Goal: Task Accomplishment & Management: Use online tool/utility

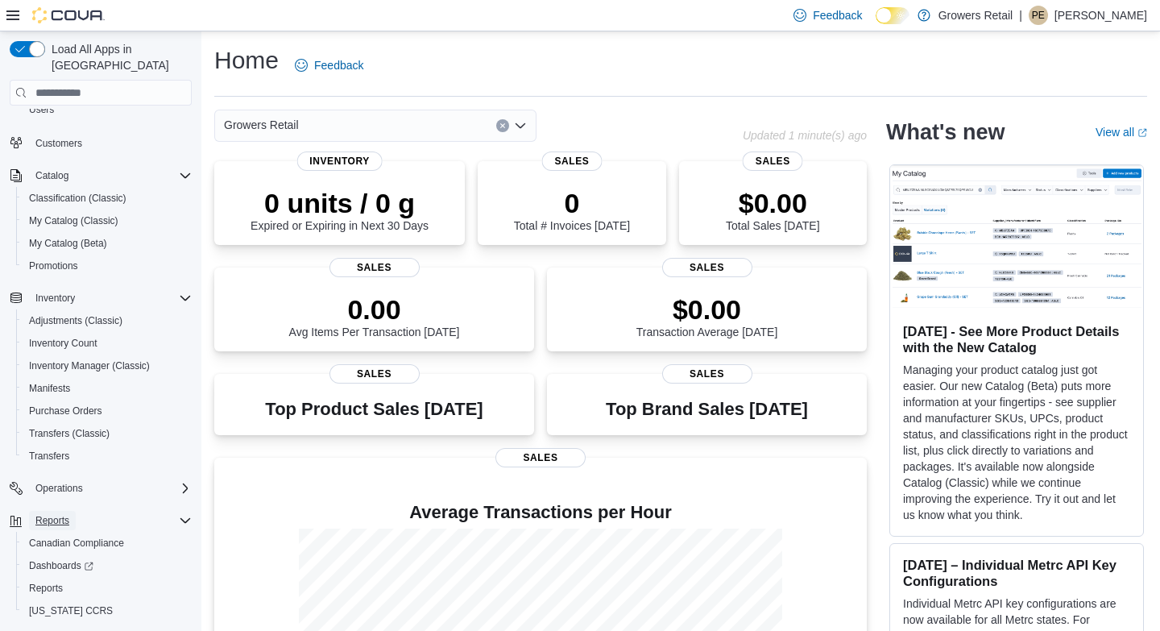
click at [56, 514] on span "Reports" at bounding box center [52, 520] width 34 height 13
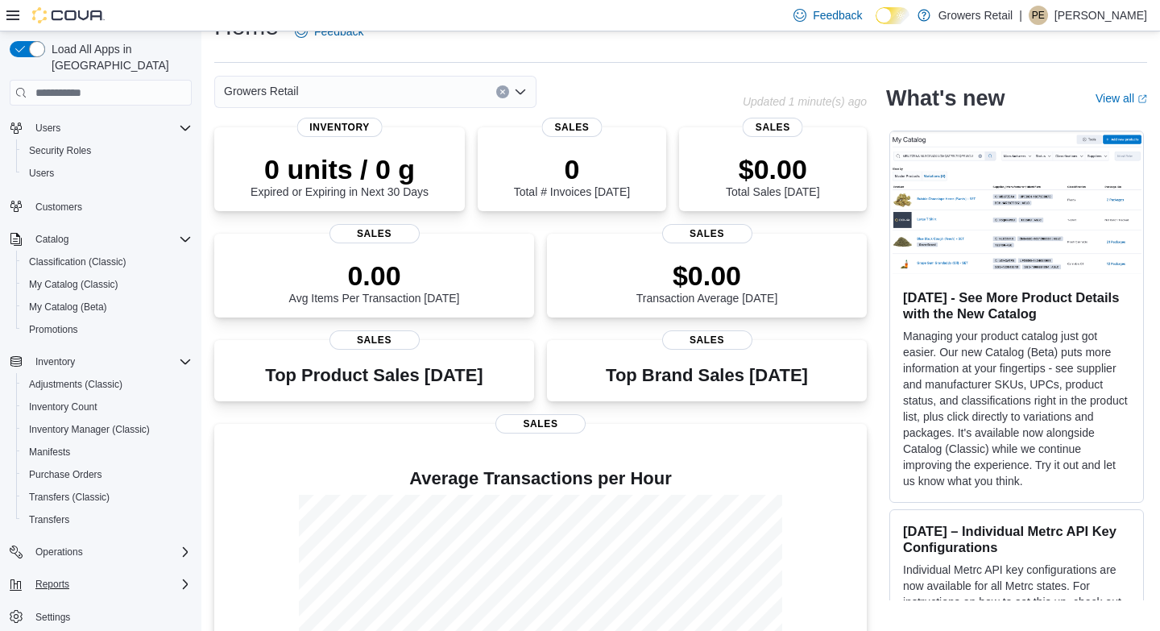
scroll to position [35, 0]
click at [55, 578] on span "Reports" at bounding box center [52, 584] width 34 height 13
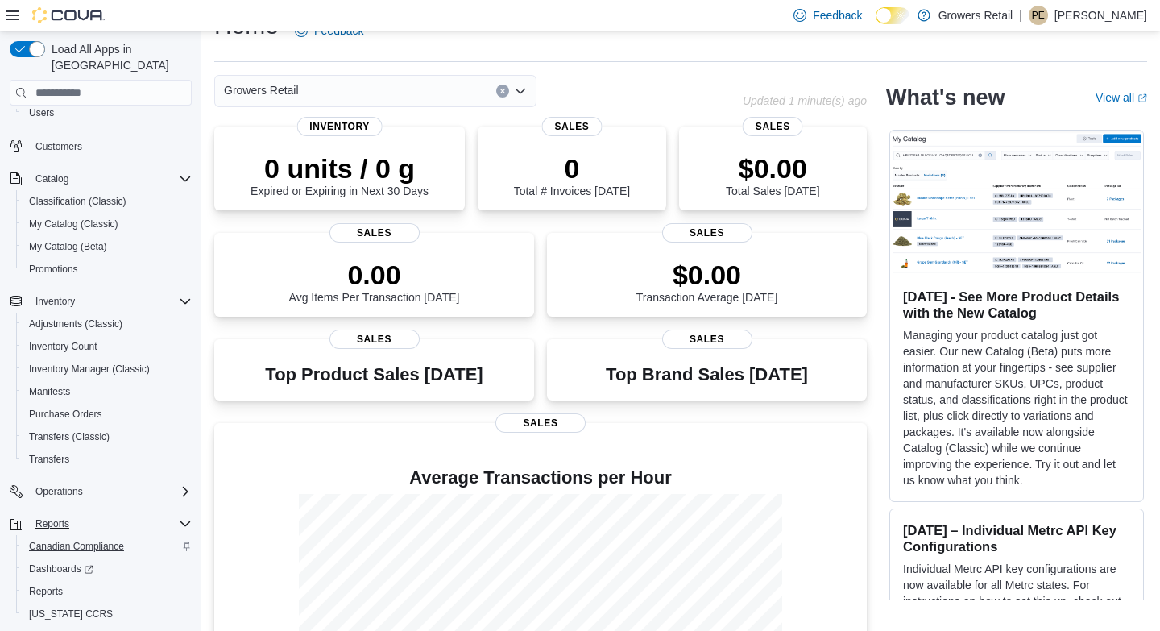
scroll to position [122, 0]
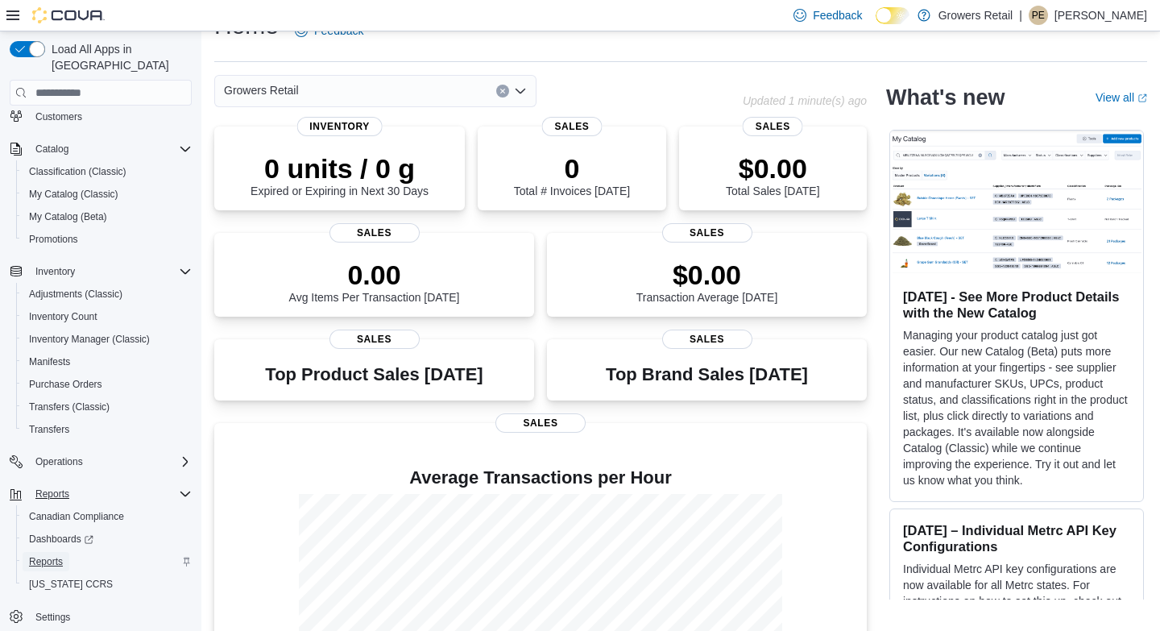
click at [48, 555] on span "Reports" at bounding box center [46, 561] width 34 height 13
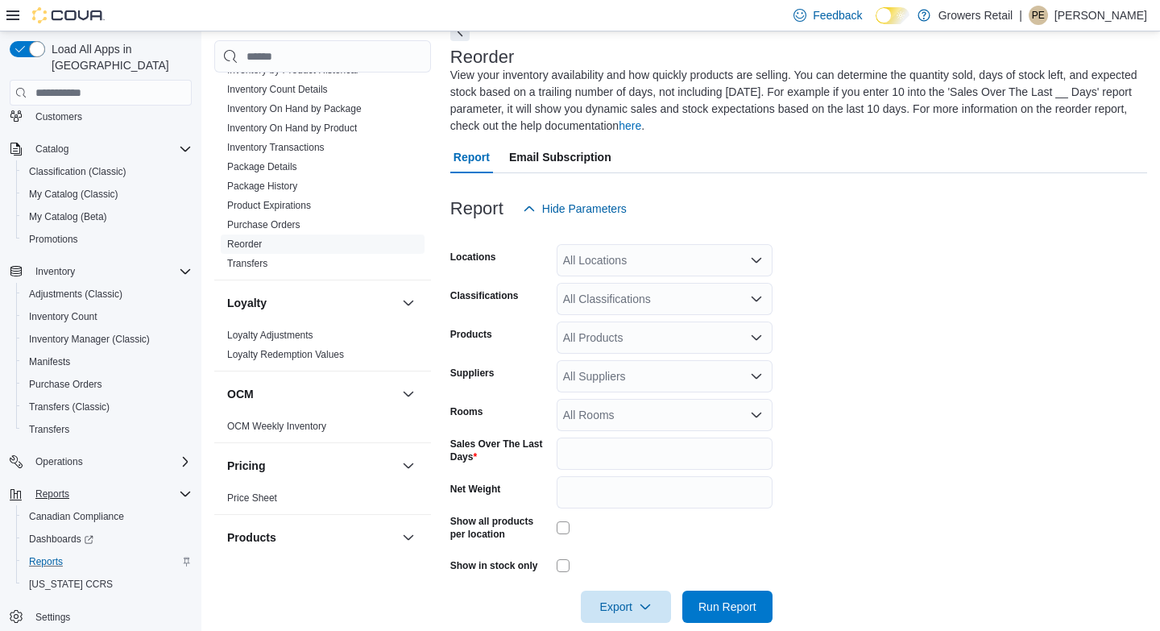
scroll to position [963, 0]
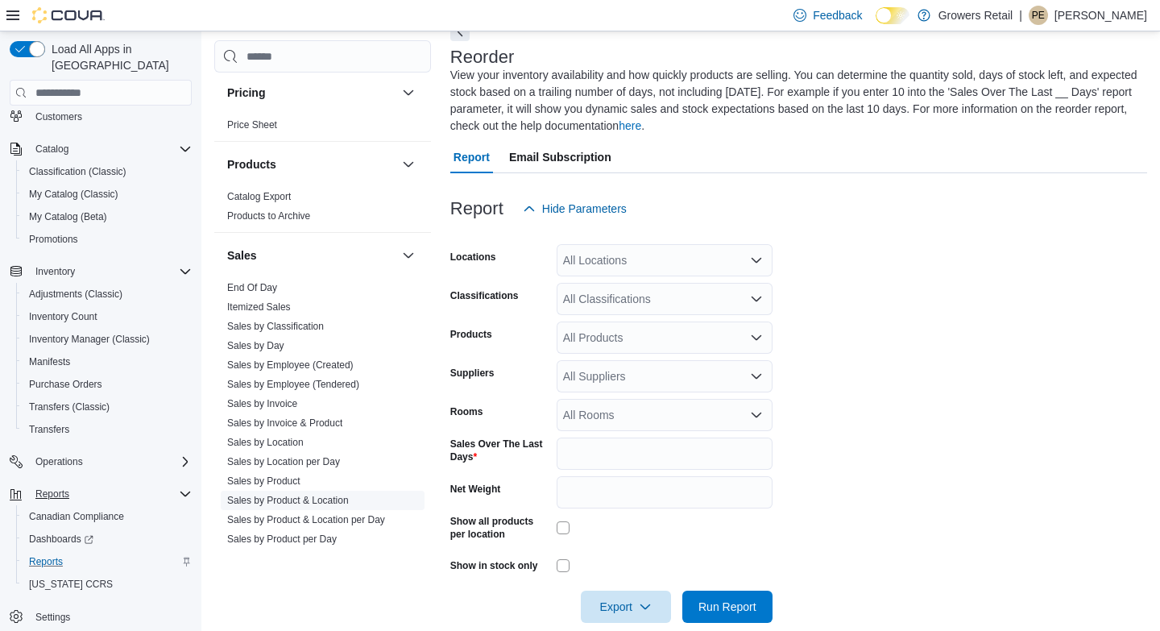
click at [265, 499] on link "Sales by Product & Location" at bounding box center [288, 500] width 122 height 11
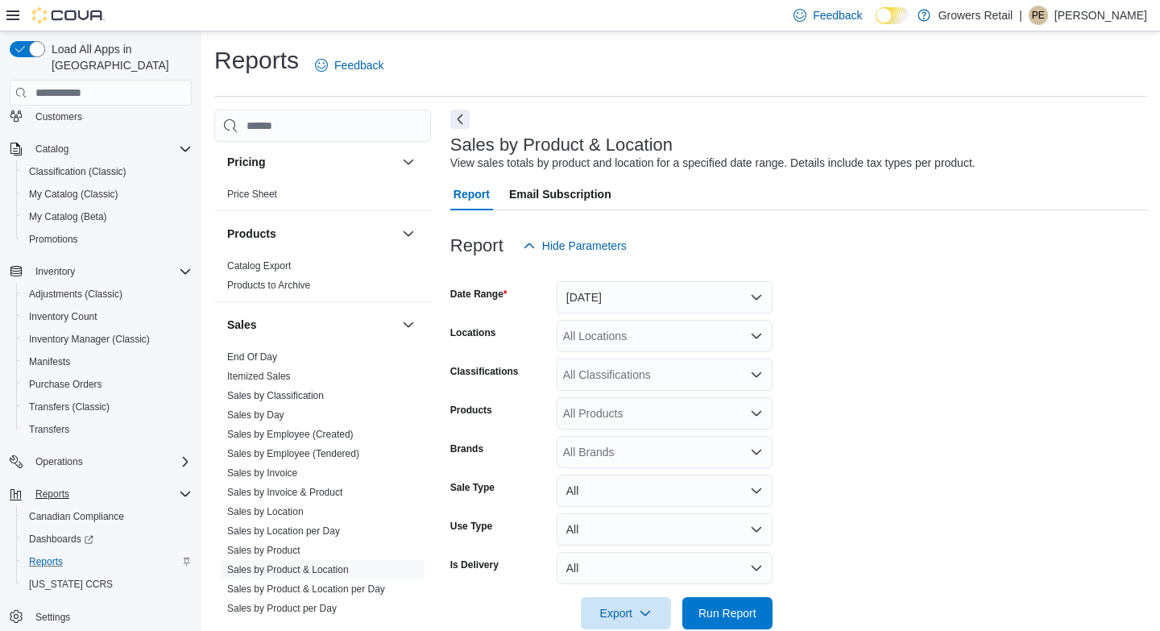
scroll to position [31, 0]
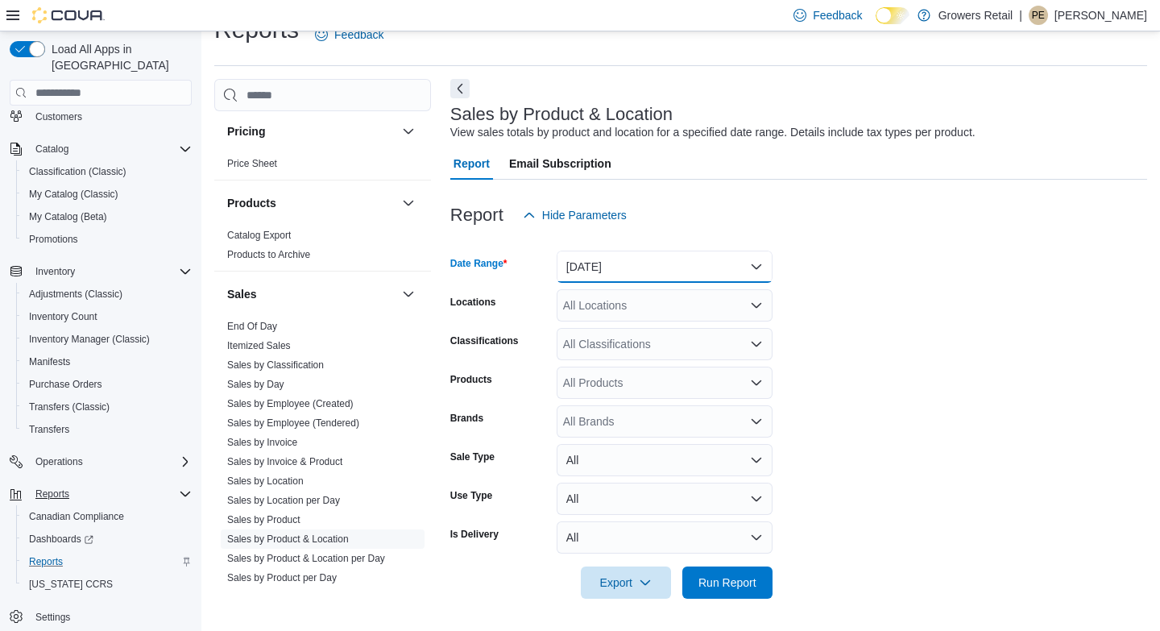
click at [625, 270] on button "[DATE]" at bounding box center [665, 267] width 216 height 32
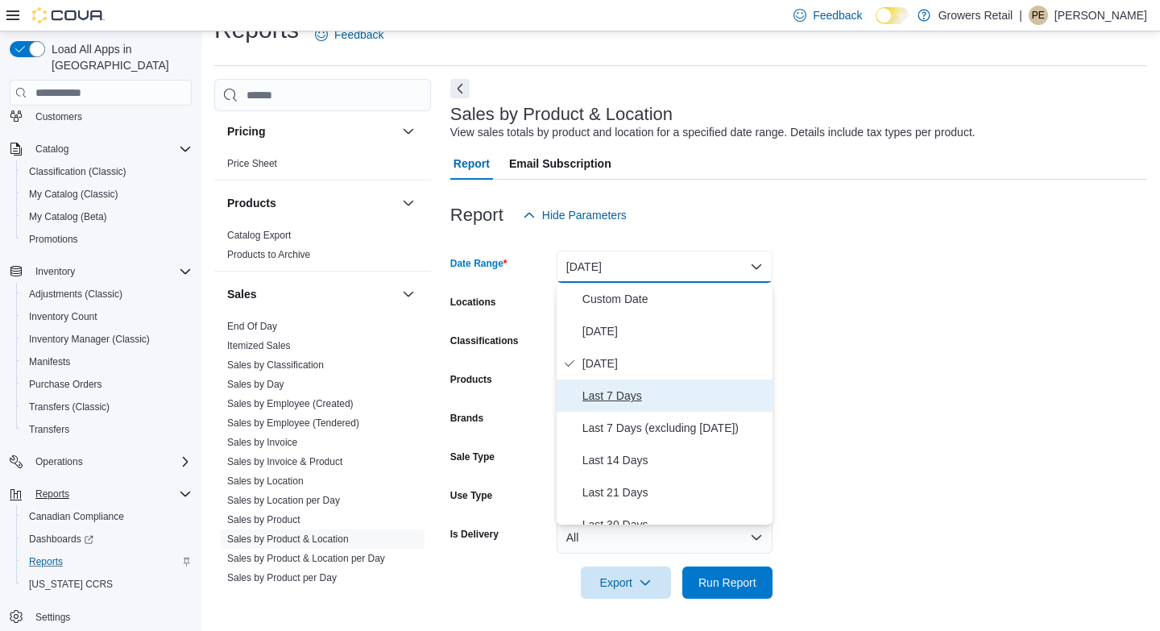
click at [614, 393] on span "Last 7 Days" at bounding box center [675, 395] width 184 height 19
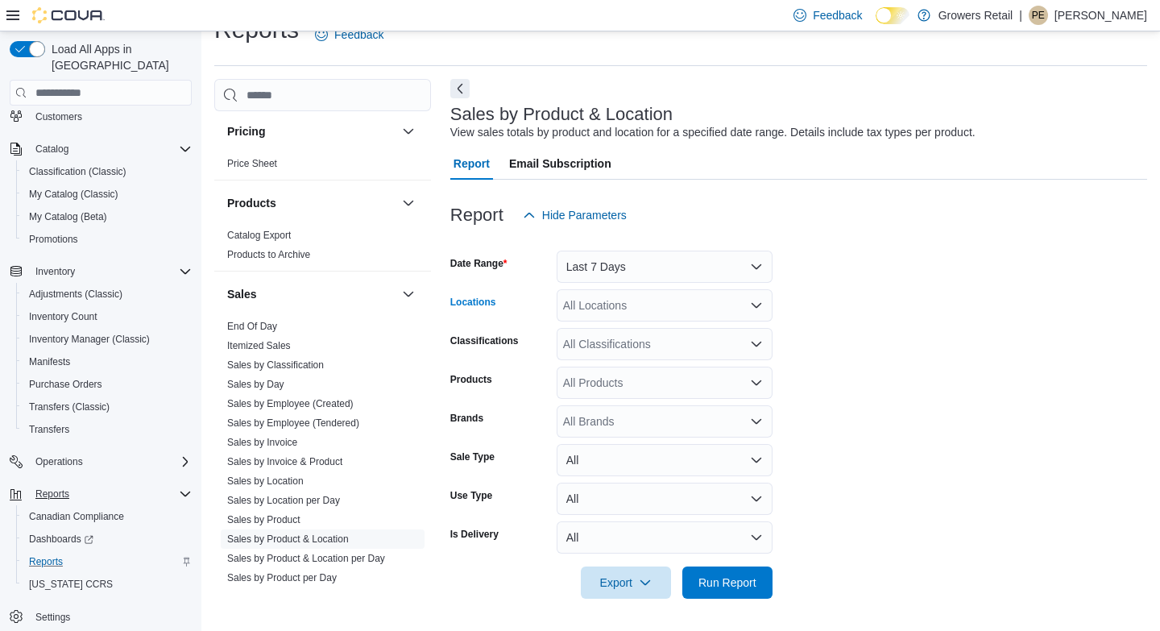
click at [623, 309] on div "All Locations" at bounding box center [665, 305] width 216 height 32
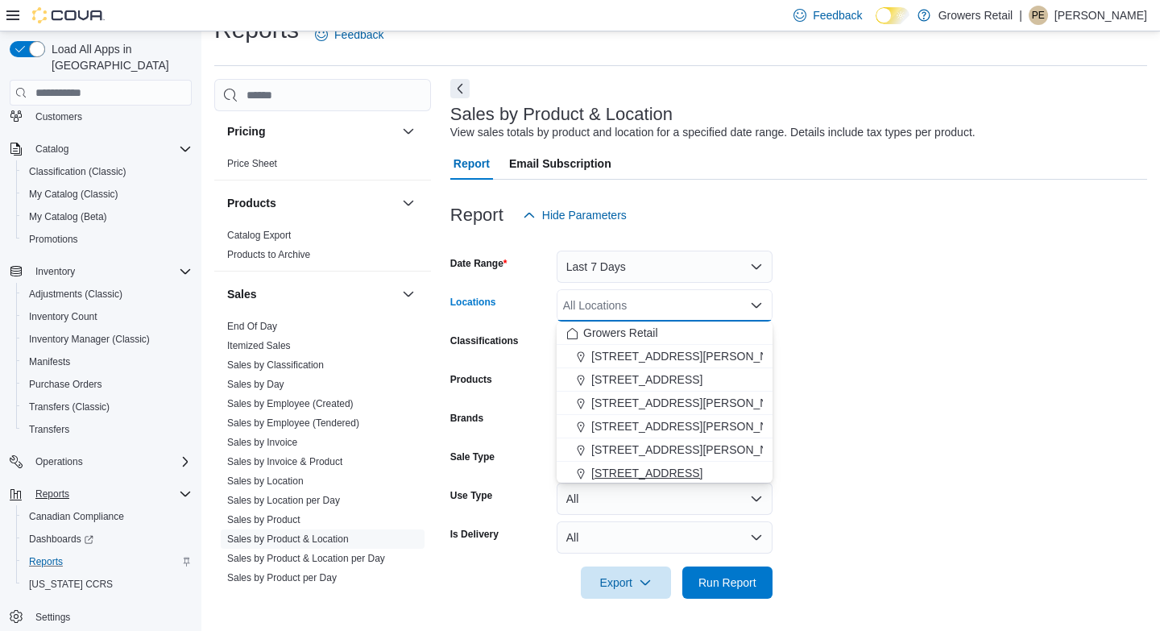
click at [620, 463] on button "[STREET_ADDRESS]" at bounding box center [665, 473] width 216 height 23
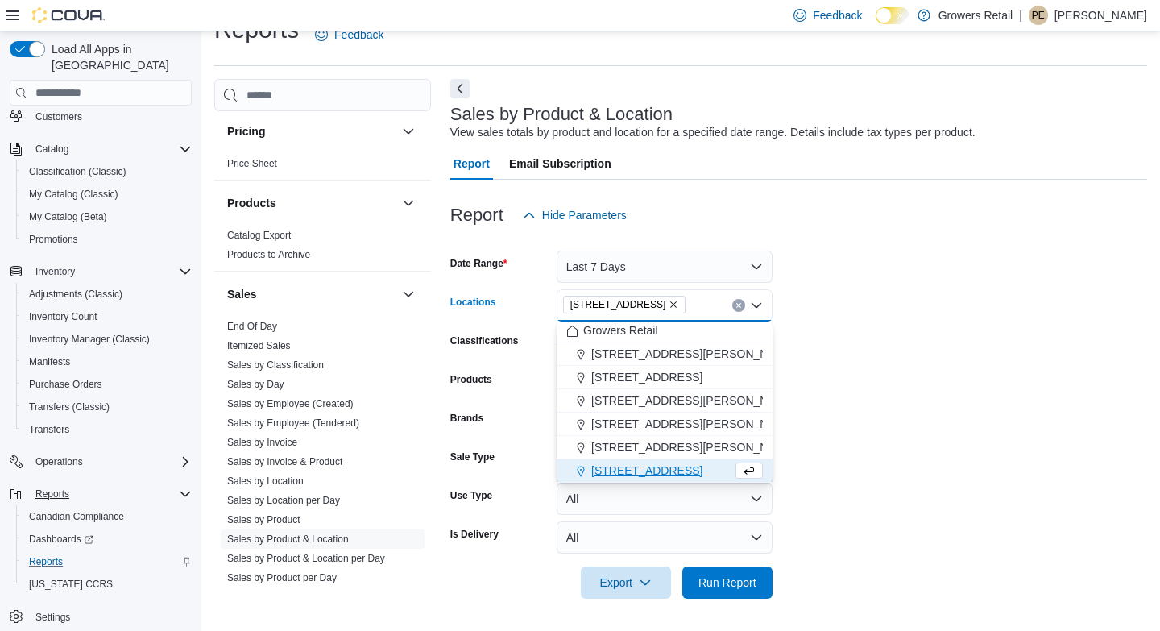
click at [850, 382] on form "Date Range Last 7 Days Locations [STREET_ADDRESS] Combo box. Selected. [STREET_…" at bounding box center [798, 414] width 697 height 367
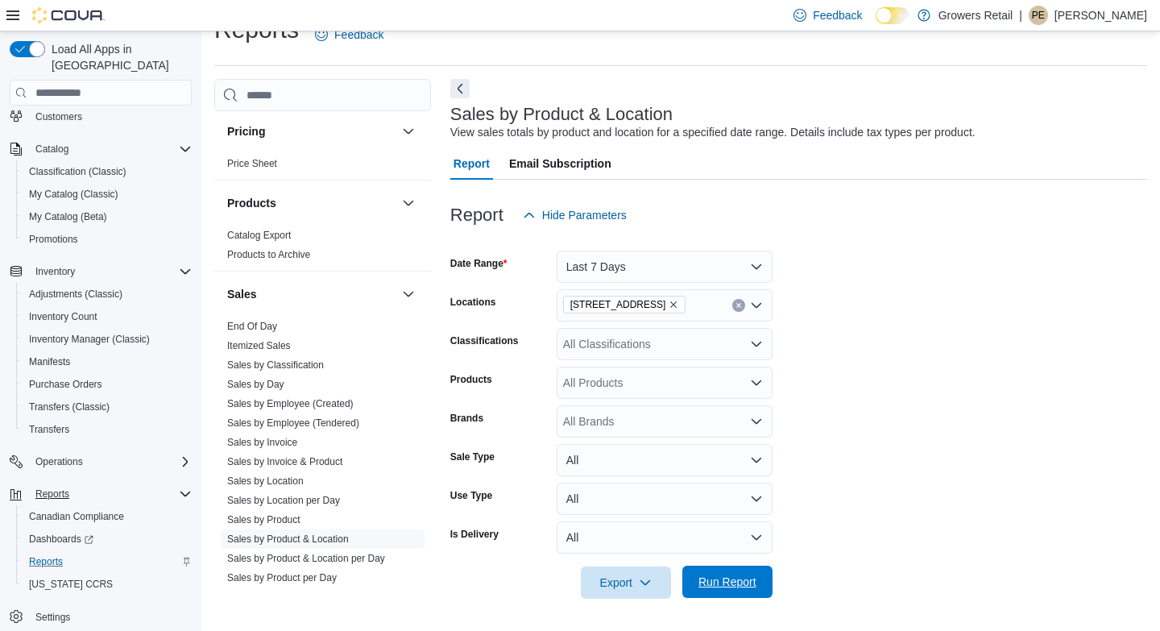
click at [709, 583] on span "Run Report" at bounding box center [728, 582] width 58 height 16
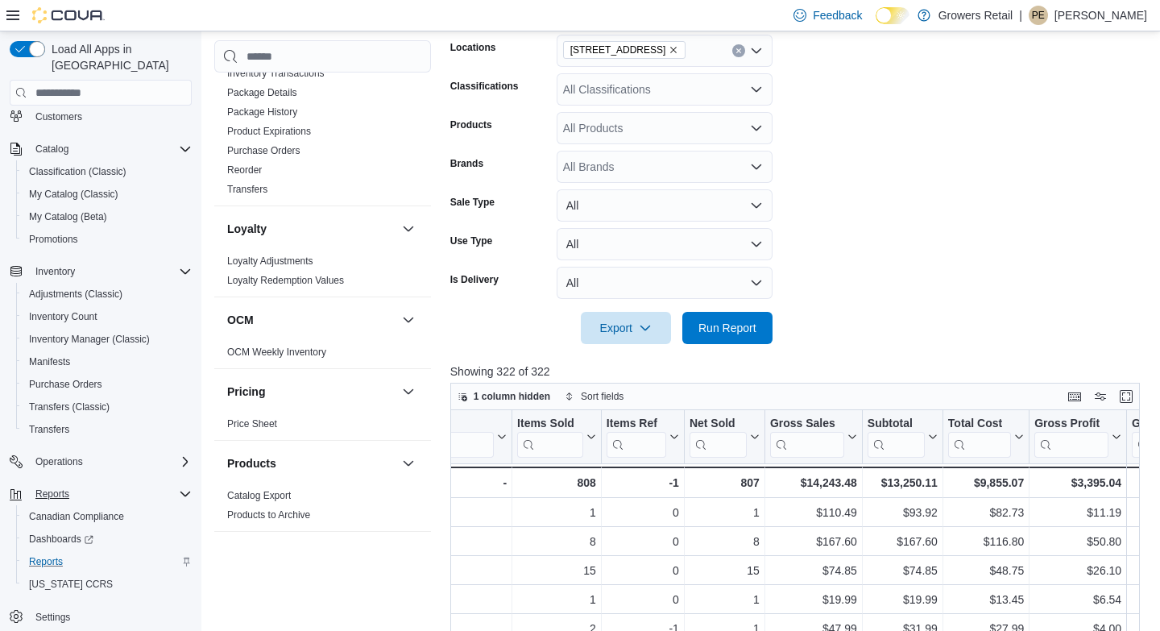
scroll to position [521, 0]
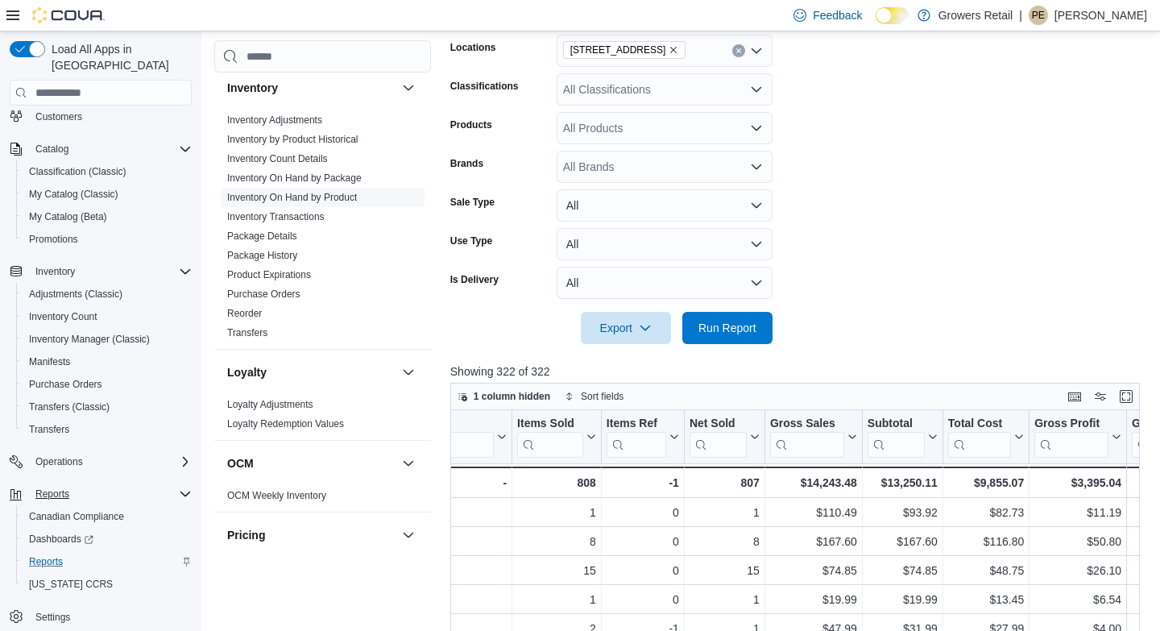
click at [311, 200] on link "Inventory On Hand by Product" at bounding box center [292, 197] width 130 height 11
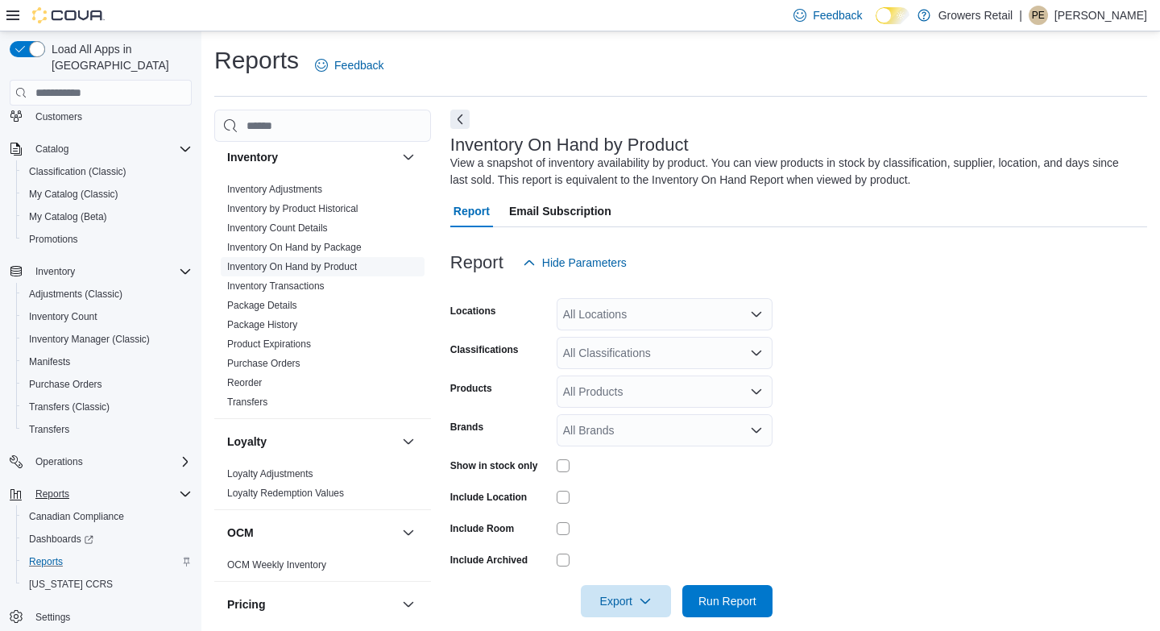
scroll to position [19, 0]
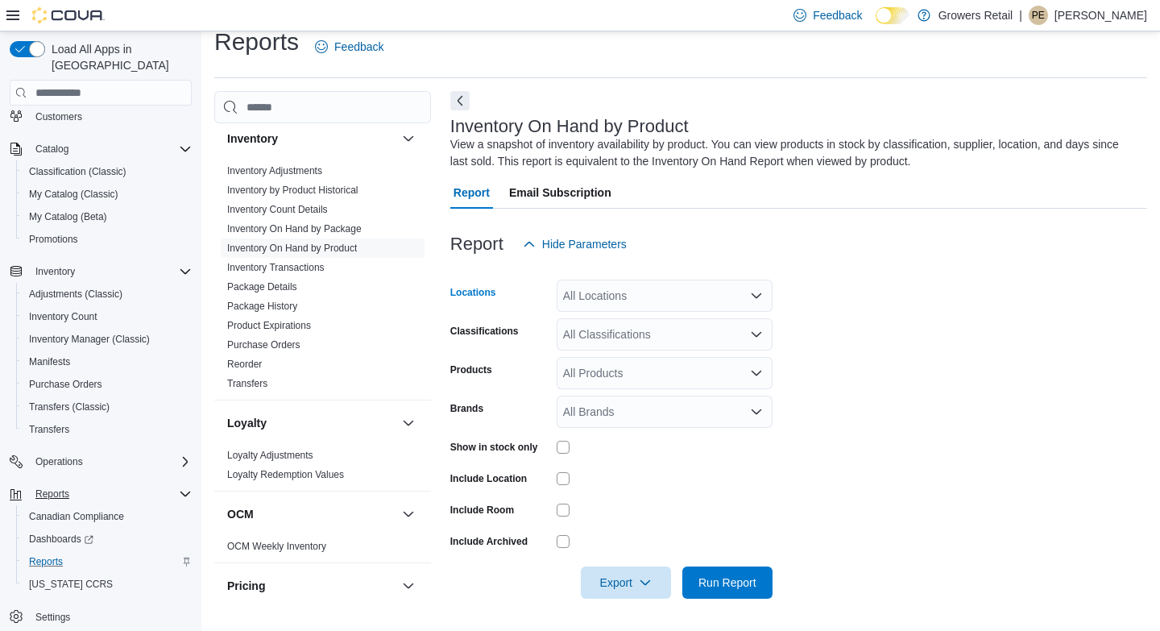
click at [615, 293] on div "All Locations" at bounding box center [665, 296] width 216 height 32
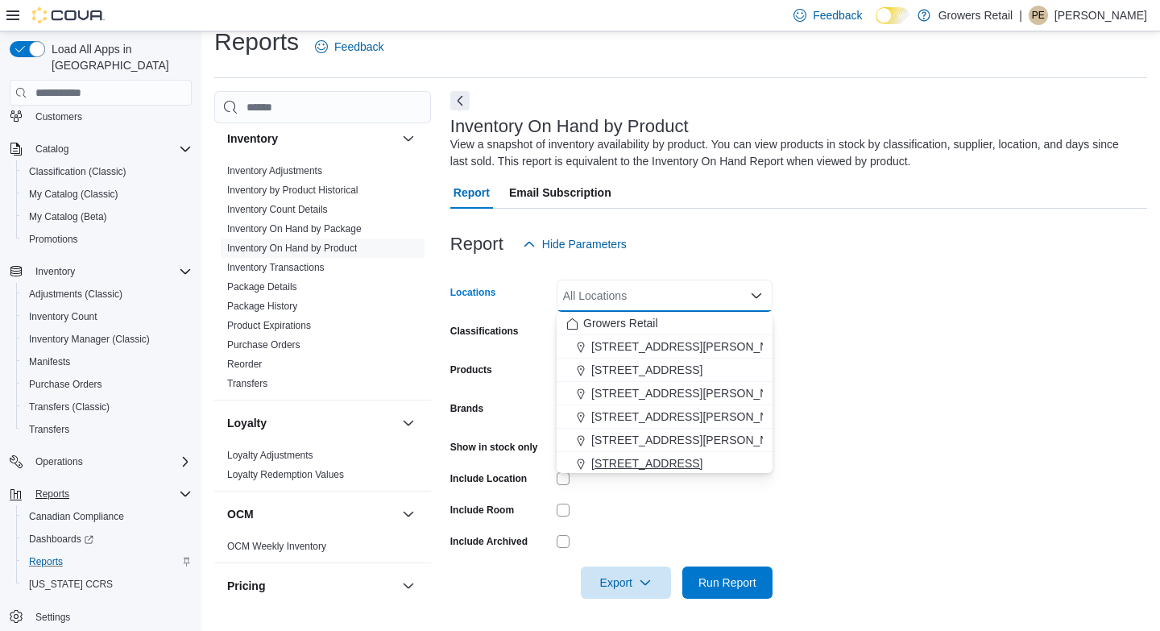
click at [625, 469] on span "[STREET_ADDRESS]" at bounding box center [646, 463] width 111 height 16
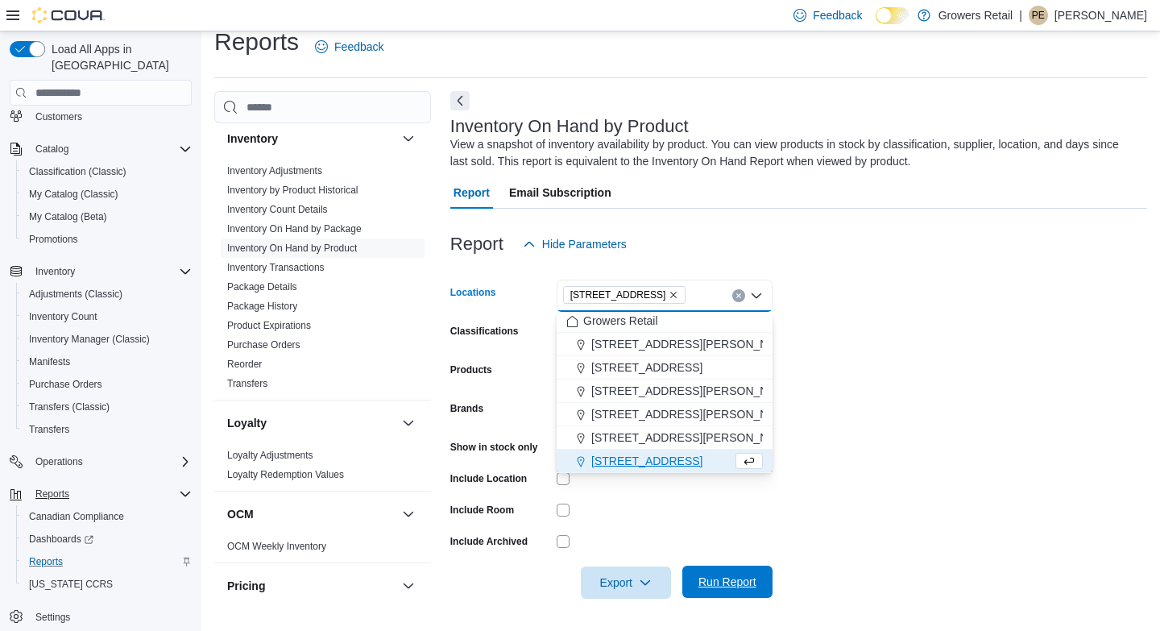
click at [730, 584] on span "Run Report" at bounding box center [728, 582] width 58 height 16
